Goal: Task Accomplishment & Management: Use online tool/utility

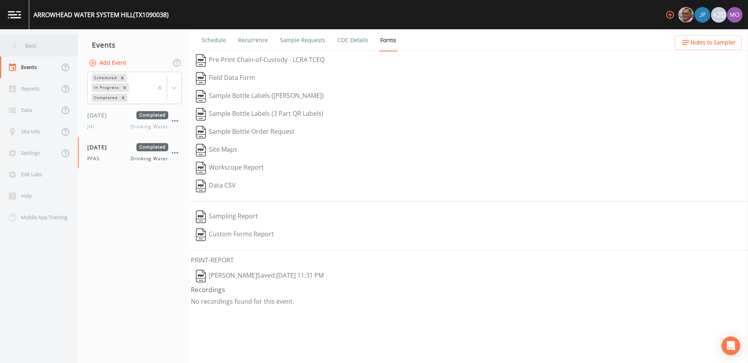
click at [28, 48] on div "Back" at bounding box center [35, 45] width 70 height 21
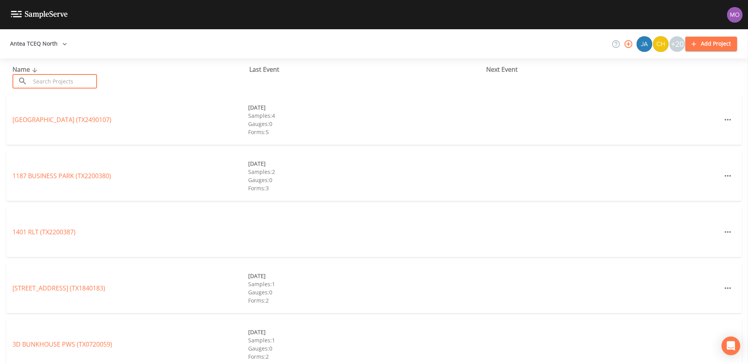
click at [39, 78] on input "text" at bounding box center [63, 81] width 67 height 14
paste input "TX0570039"
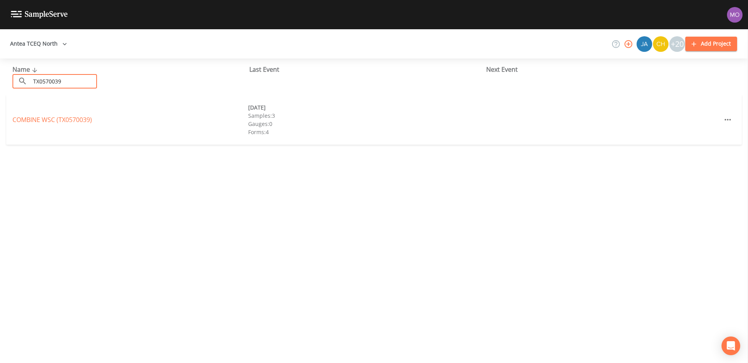
type input "TX0570039"
click at [55, 118] on link "COMBINE WSC (TX0570039)" at bounding box center [51, 119] width 79 height 9
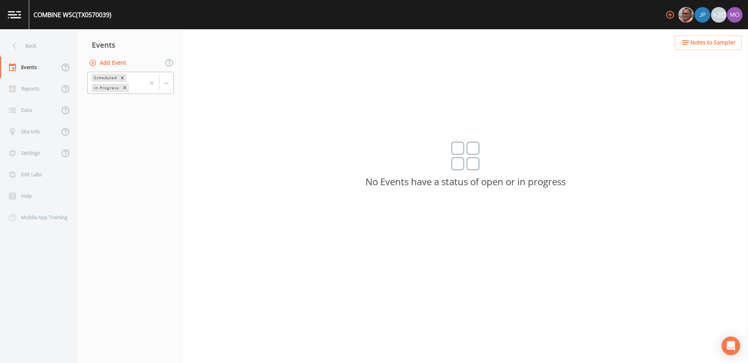
click at [103, 81] on div "Scheduled" at bounding box center [105, 78] width 26 height 8
click at [103, 99] on div "Completed" at bounding box center [130, 105] width 86 height 13
click at [103, 95] on div "Completed, 1 of 1. 1 result available. Use Up and Down to choose options, press…" at bounding box center [130, 83] width 105 height 24
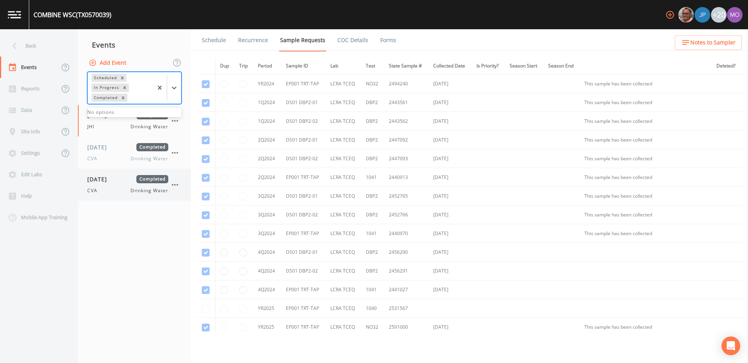
click at [113, 182] on span "[DATE]" at bounding box center [99, 179] width 25 height 8
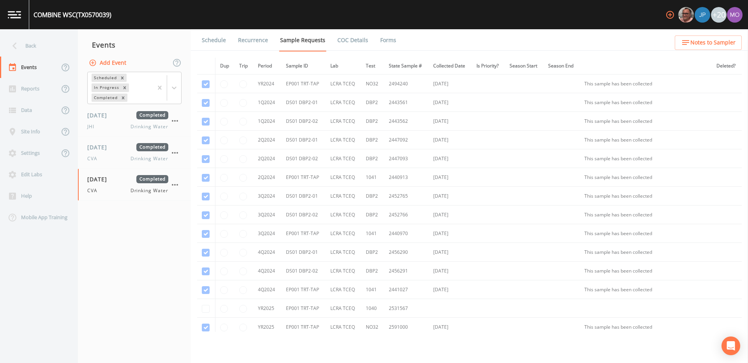
click at [385, 39] on link "Forms" at bounding box center [388, 40] width 18 height 22
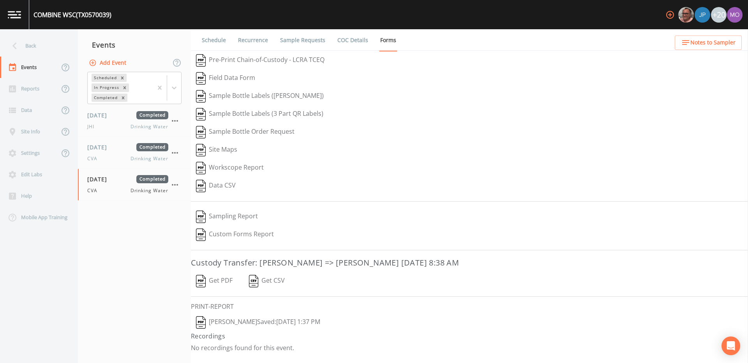
click at [208, 318] on button "[PERSON_NAME]  Saved: [DATE] 1:37 PM" at bounding box center [258, 322] width 134 height 18
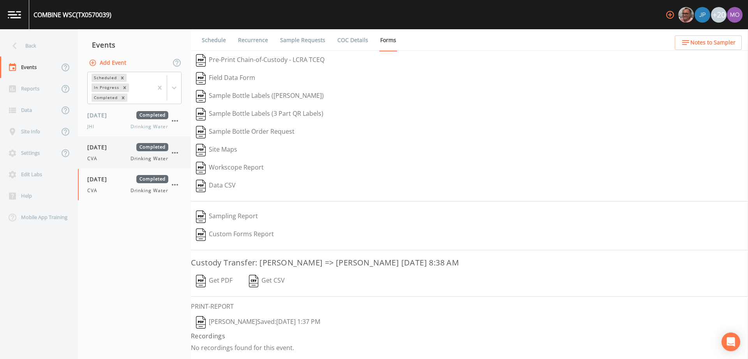
click at [118, 153] on div "[DATE] Completed CVA Drinking Water" at bounding box center [127, 152] width 81 height 19
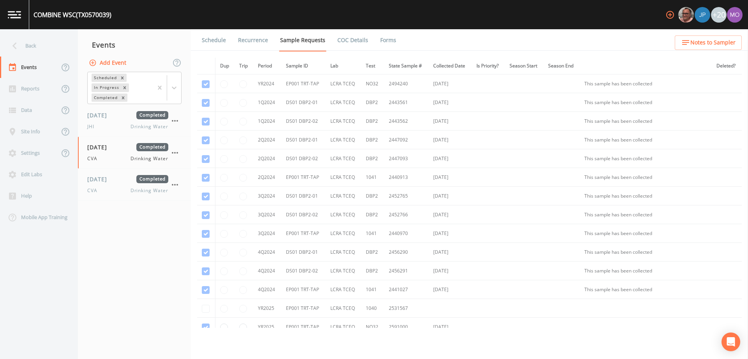
click at [388, 40] on link "Forms" at bounding box center [388, 40] width 18 height 22
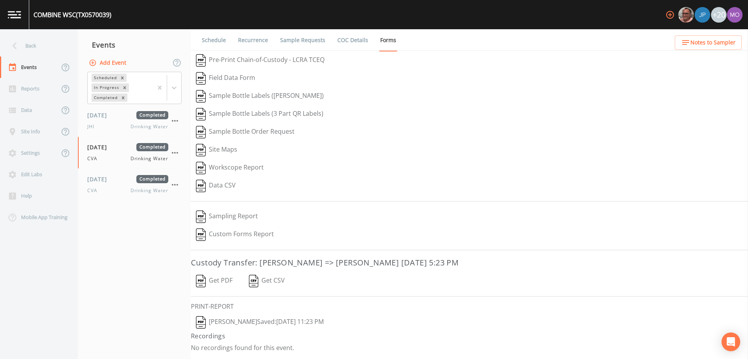
click at [202, 321] on img "button" at bounding box center [201, 322] width 10 height 12
click at [32, 46] on div "Back" at bounding box center [35, 45] width 70 height 21
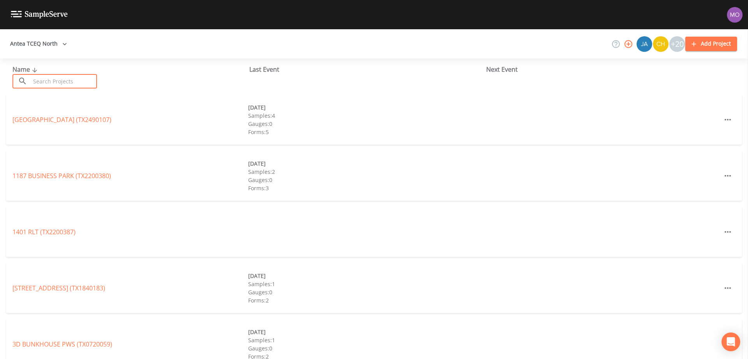
click at [59, 78] on input "text" at bounding box center [63, 81] width 67 height 14
paste input "TX0570039"
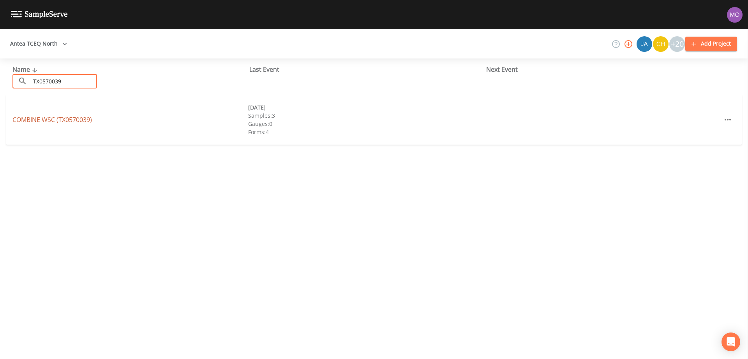
type input "TX0570039"
click at [55, 118] on link "COMBINE WSC (TX0570039)" at bounding box center [51, 119] width 79 height 9
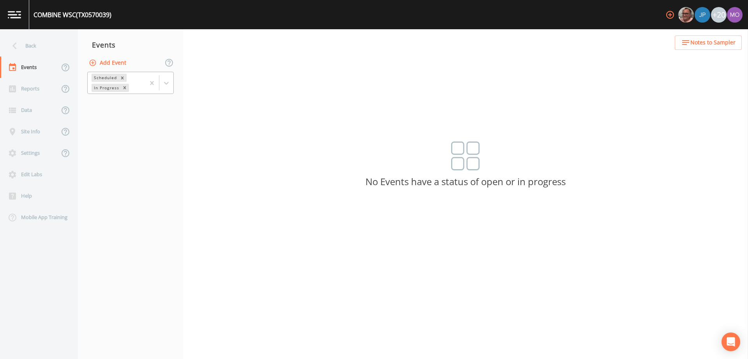
click at [104, 89] on div "In Progress" at bounding box center [106, 88] width 29 height 8
click at [108, 106] on div "Completed" at bounding box center [130, 105] width 86 height 13
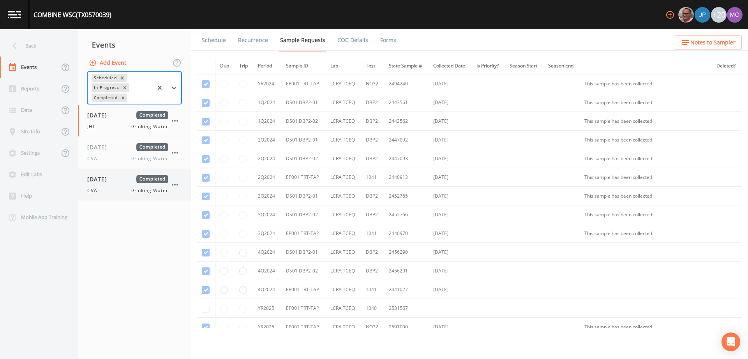
click at [104, 182] on span "[DATE]" at bounding box center [99, 179] width 25 height 8
click at [380, 42] on link "Forms" at bounding box center [388, 40] width 18 height 22
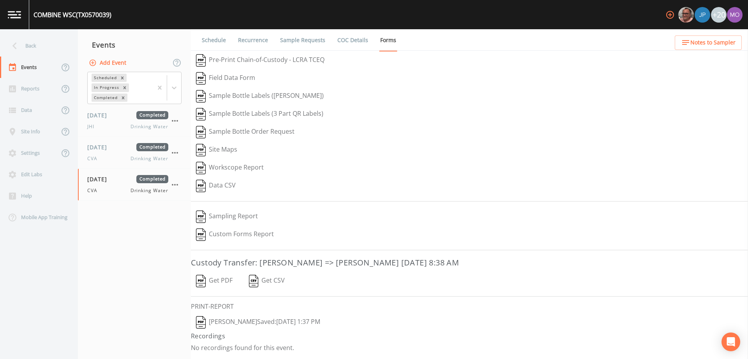
click at [200, 322] on img "button" at bounding box center [201, 322] width 10 height 12
click at [201, 322] on img "button" at bounding box center [201, 322] width 10 height 12
click at [23, 47] on div "Back" at bounding box center [35, 45] width 70 height 21
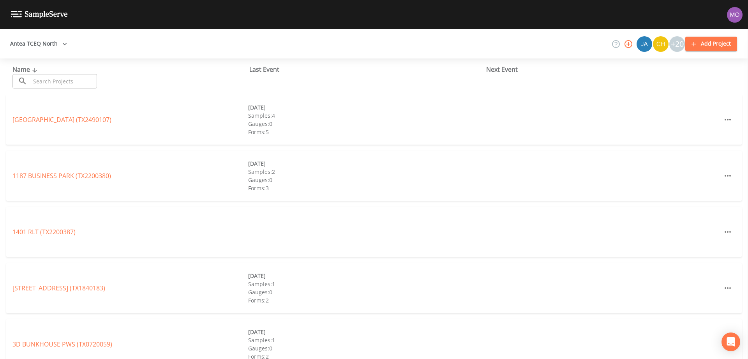
click at [48, 81] on input "text" at bounding box center [63, 81] width 67 height 14
paste input "TX0570039"
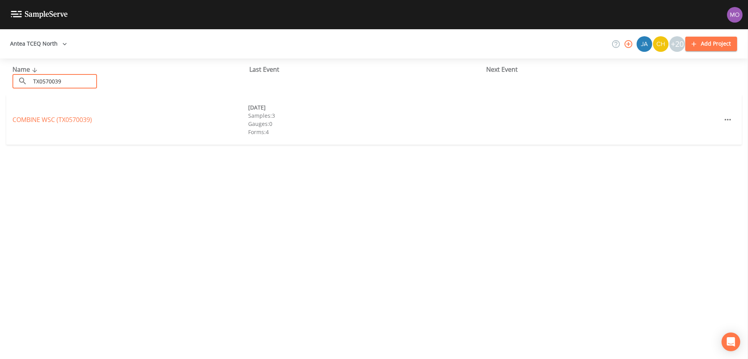
type input "TX0570039"
click at [62, 121] on link "COMBINE WSC (TX0570039)" at bounding box center [51, 119] width 79 height 9
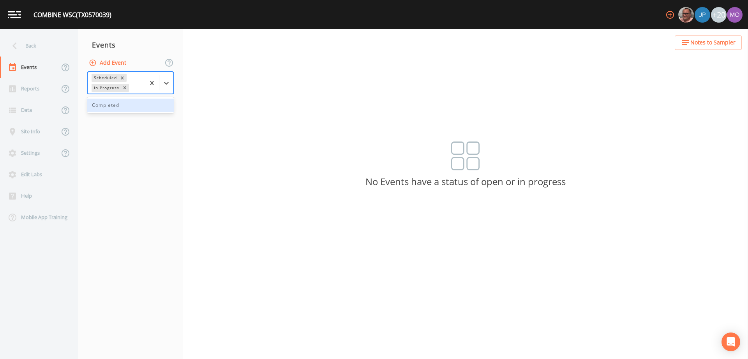
click at [107, 89] on div "In Progress" at bounding box center [106, 88] width 29 height 8
click at [108, 107] on div "Completed" at bounding box center [130, 105] width 86 height 13
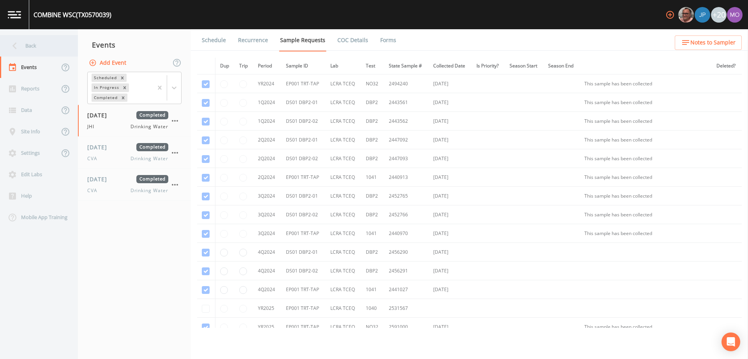
click at [33, 43] on div "Back" at bounding box center [35, 45] width 70 height 21
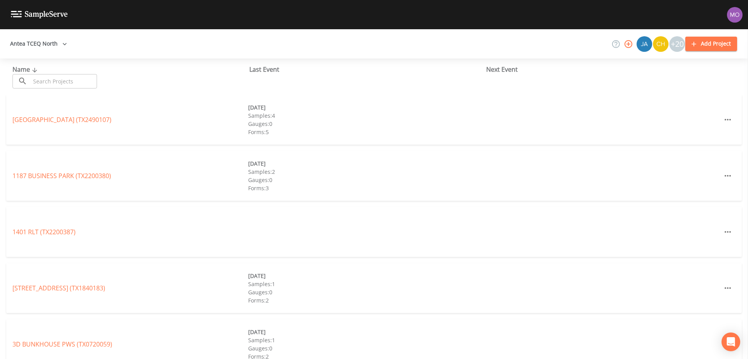
click at [52, 83] on input "text" at bounding box center [63, 81] width 67 height 14
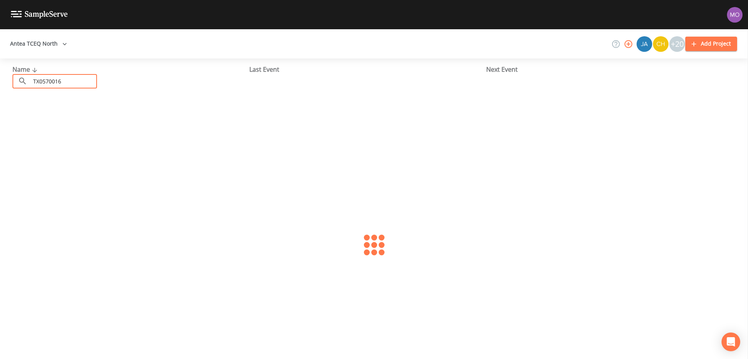
type input "TX0570016"
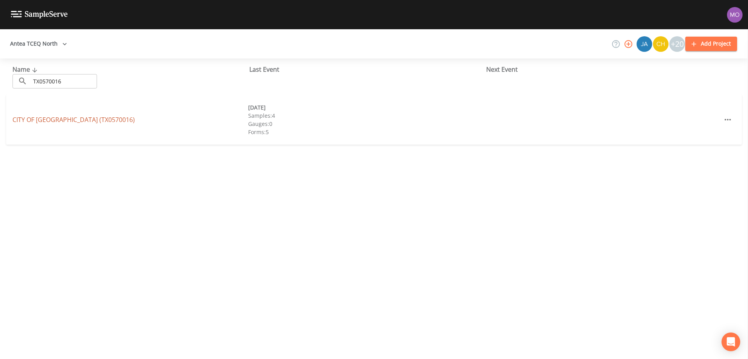
click at [98, 122] on link "CITY OF [GEOGRAPHIC_DATA] (TX0570016)" at bounding box center [73, 119] width 122 height 9
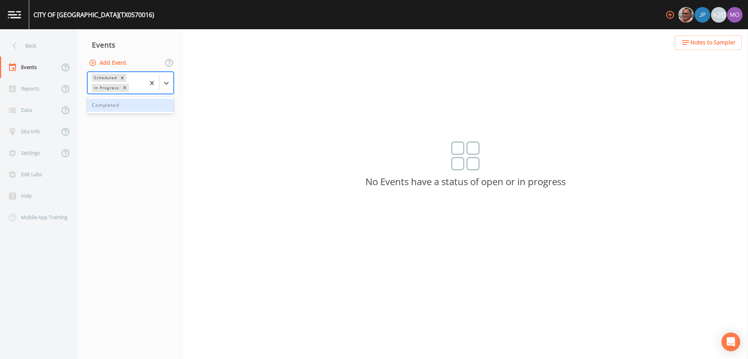
click at [108, 90] on div "In Progress" at bounding box center [106, 88] width 29 height 8
click at [111, 110] on div "Completed" at bounding box center [130, 105] width 86 height 13
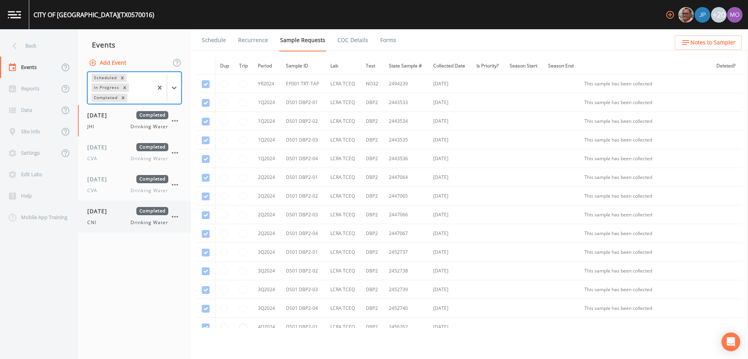
click at [102, 212] on span "[DATE]" at bounding box center [99, 211] width 25 height 8
click at [387, 40] on link "Forms" at bounding box center [388, 40] width 18 height 22
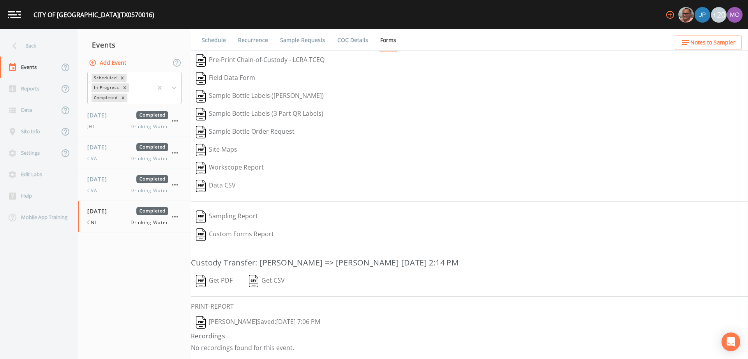
click at [204, 324] on img "button" at bounding box center [201, 322] width 10 height 12
click at [95, 182] on span "[DATE]" at bounding box center [99, 179] width 25 height 8
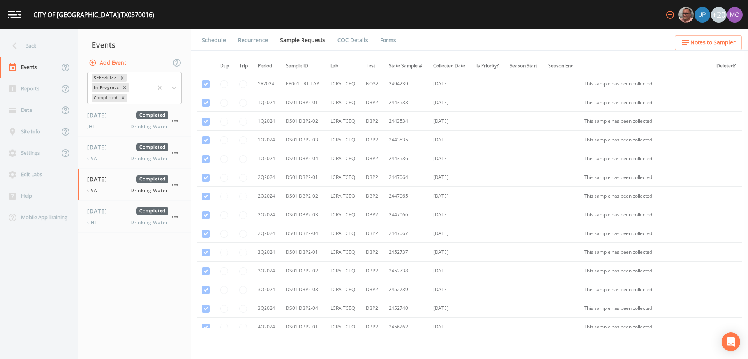
click at [386, 41] on link "Forms" at bounding box center [388, 40] width 18 height 22
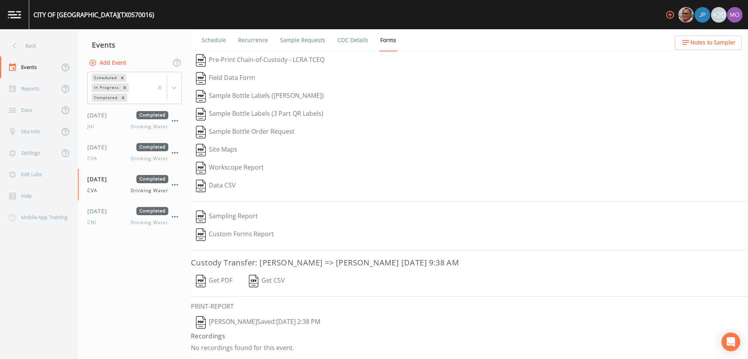
click at [201, 320] on img "button" at bounding box center [201, 322] width 10 height 12
click at [97, 152] on div "[DATE] Completed CVA Drinking Water" at bounding box center [127, 152] width 81 height 19
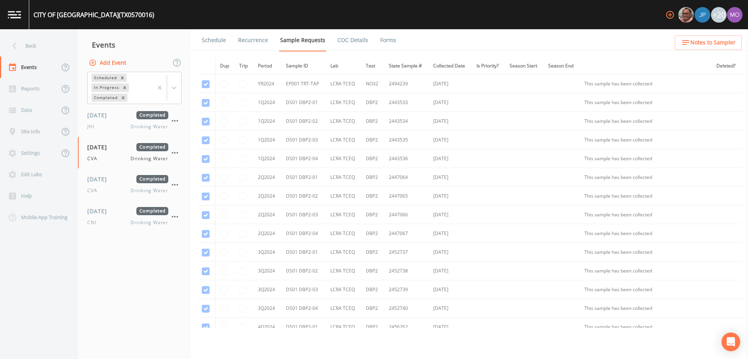
click at [387, 40] on link "Forms" at bounding box center [388, 40] width 18 height 22
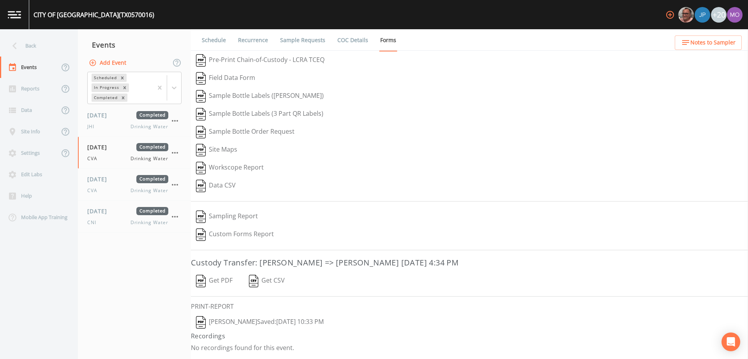
click at [203, 320] on img "button" at bounding box center [201, 322] width 10 height 12
click at [48, 48] on div "Back" at bounding box center [35, 45] width 70 height 21
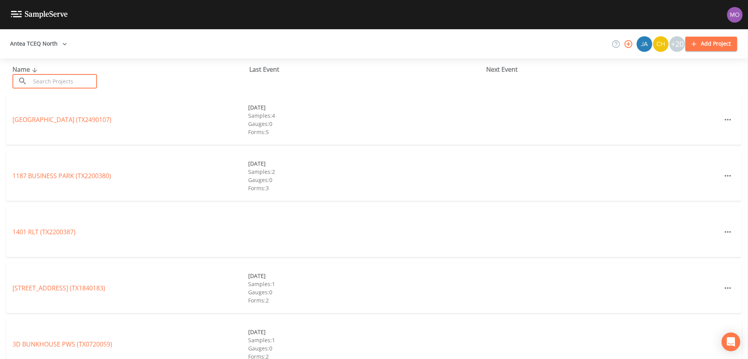
click at [56, 85] on input "text" at bounding box center [63, 81] width 67 height 14
paste input "TX2500002"
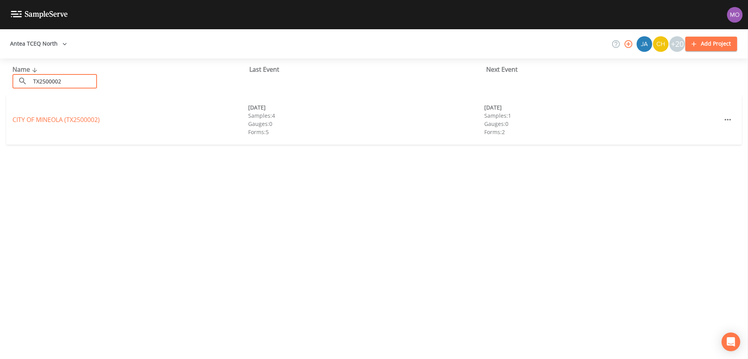
type input "TX2500002"
click at [67, 119] on link "CITY OF MINEOLA (TX2500002)" at bounding box center [55, 119] width 87 height 9
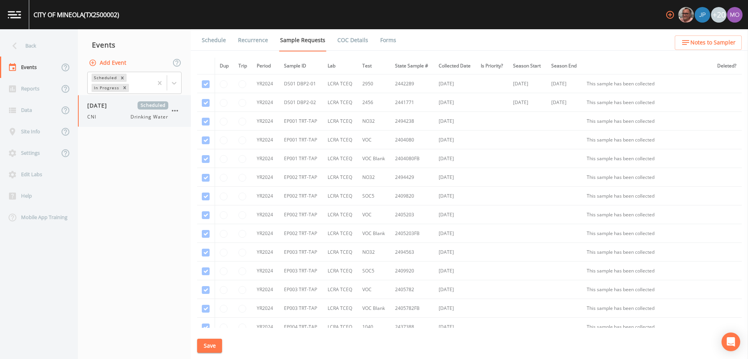
click at [103, 113] on div "CNI Drinking Water" at bounding box center [127, 116] width 81 height 7
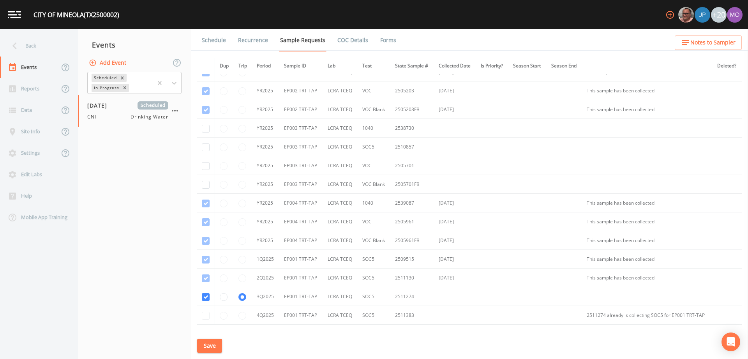
scroll to position [491, 0]
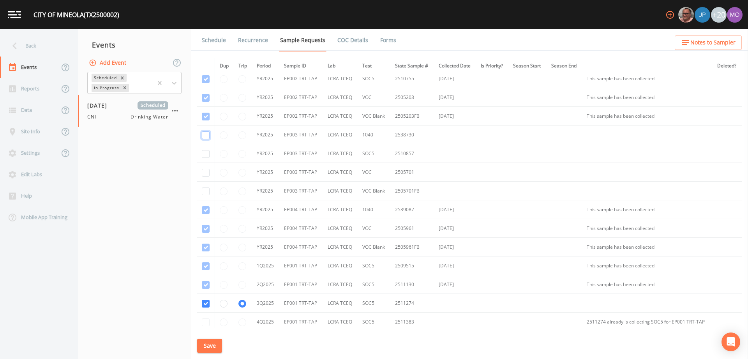
click at [205, 135] on input "checkbox" at bounding box center [206, 135] width 8 height 8
checkbox input "true"
click at [207, 155] on input "checkbox" at bounding box center [206, 154] width 8 height 8
checkbox input "true"
click at [204, 174] on input "checkbox" at bounding box center [206, 173] width 8 height 8
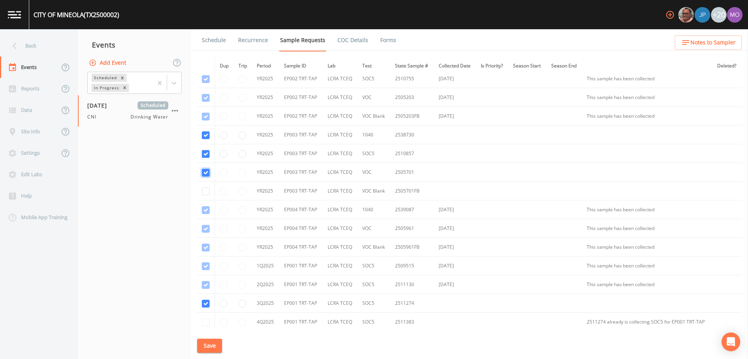
checkbox input "true"
click at [203, 196] on td at bounding box center [206, 191] width 18 height 19
click at [206, 190] on input "checkbox" at bounding box center [206, 191] width 8 height 8
checkbox input "true"
click at [208, 343] on button "Save" at bounding box center [209, 345] width 25 height 14
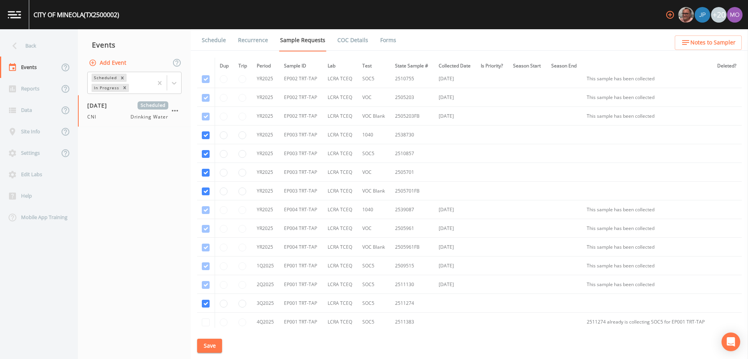
click at [208, 41] on link "Schedule" at bounding box center [214, 40] width 26 height 22
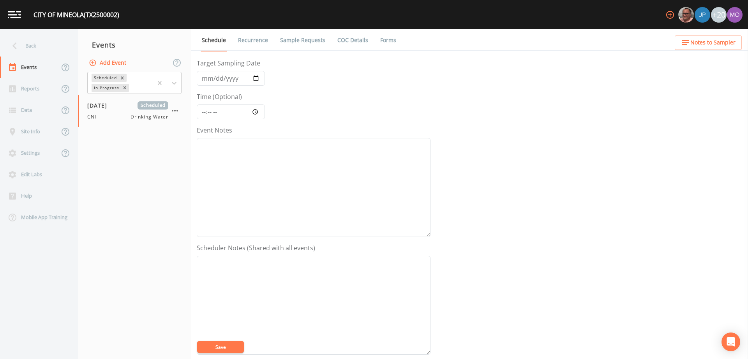
scroll to position [96, 0]
